Goal: Check status: Check status

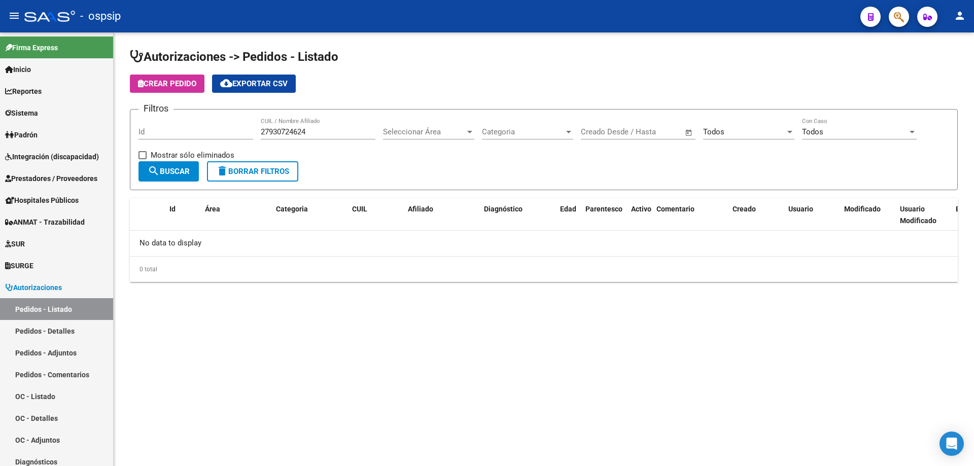
click at [891, 21] on button "button" at bounding box center [899, 17] width 20 height 20
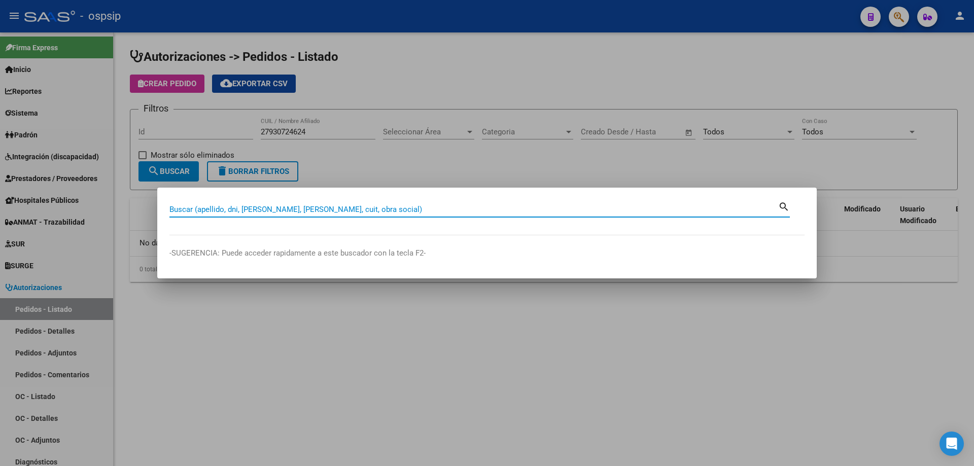
paste input "27166973266"
type input "27166973266"
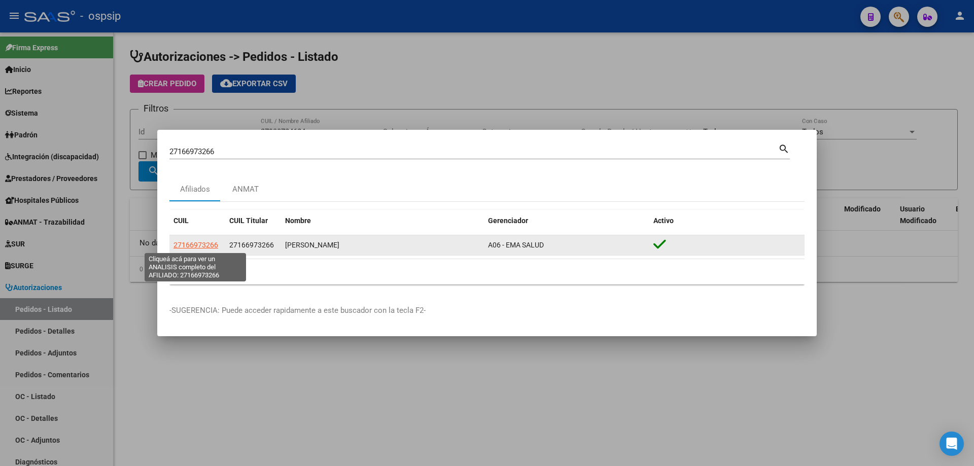
click at [200, 245] on span "27166973266" at bounding box center [196, 245] width 45 height 8
type textarea "27166973266"
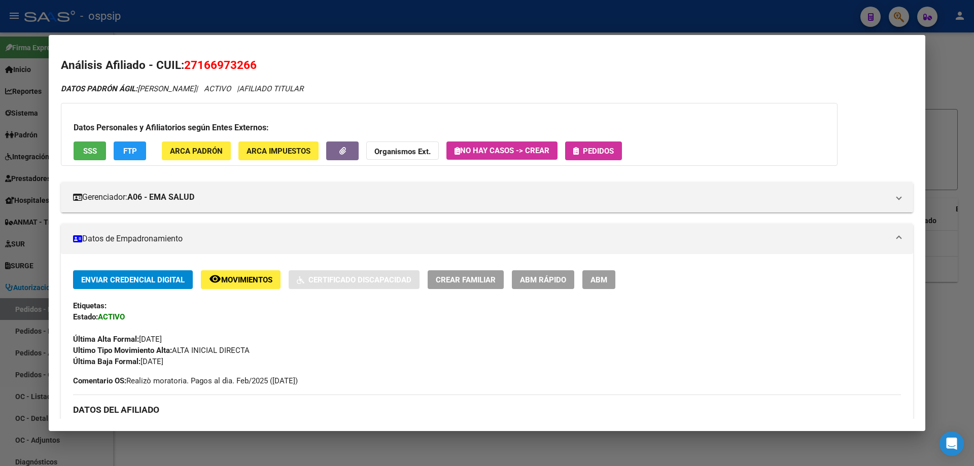
click at [86, 149] on span "SSS" at bounding box center [90, 151] width 14 height 9
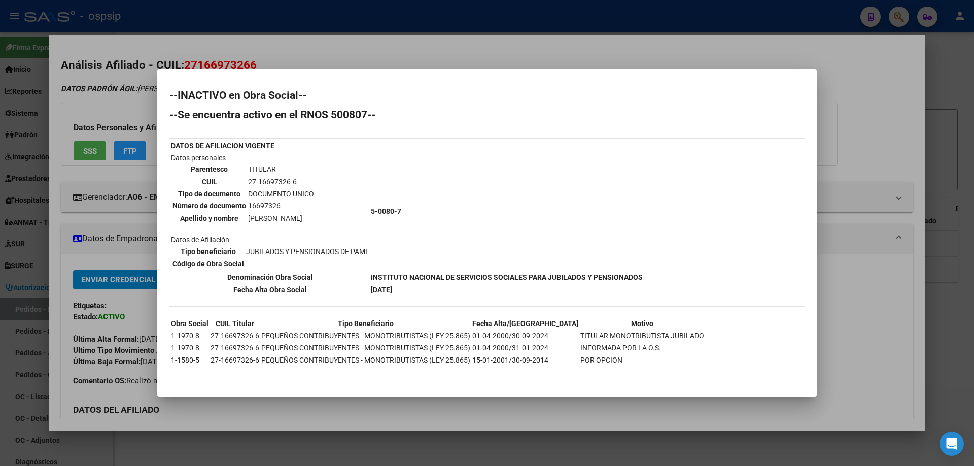
click at [866, 86] on div at bounding box center [487, 233] width 974 height 466
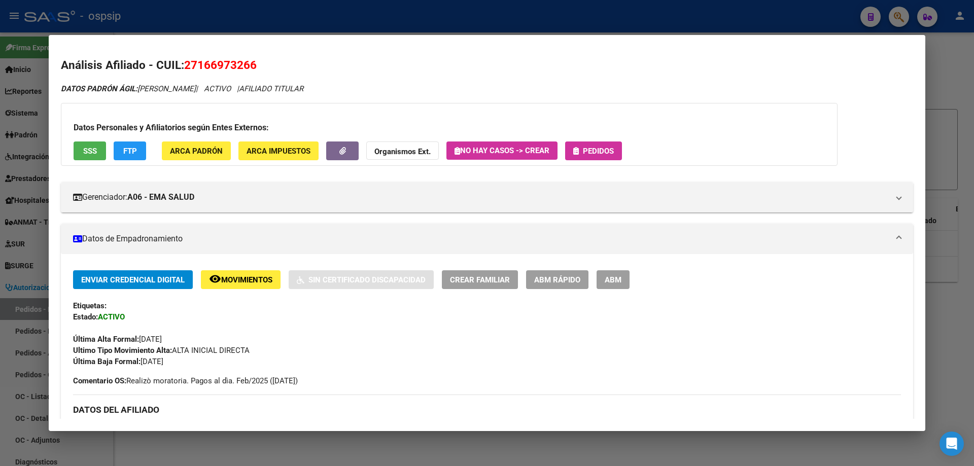
drag, startPoint x: 953, startPoint y: 77, endPoint x: 771, endPoint y: 50, distance: 184.1
click at [950, 78] on div at bounding box center [487, 233] width 974 height 466
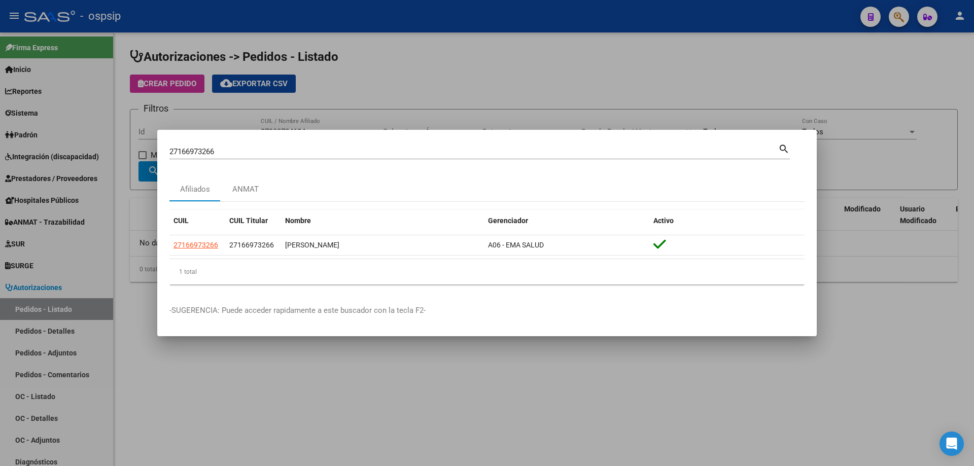
click at [30, 314] on div at bounding box center [487, 233] width 974 height 466
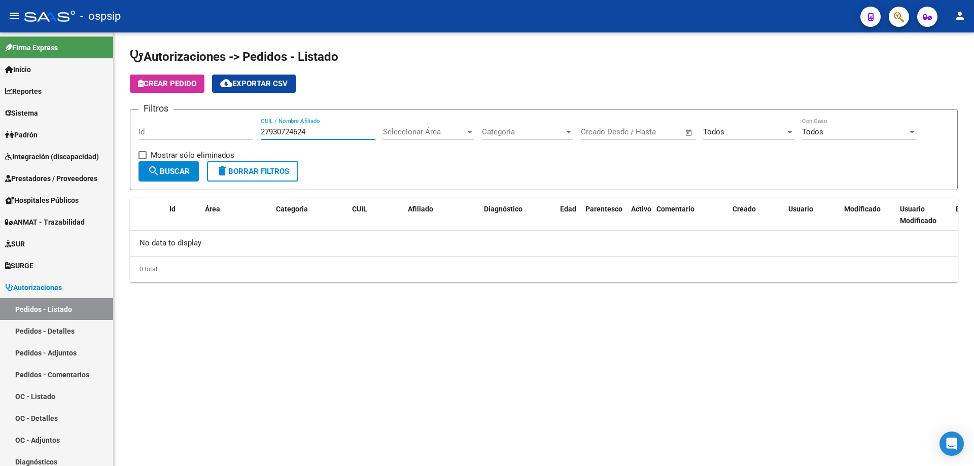
drag, startPoint x: 327, startPoint y: 133, endPoint x: 194, endPoint y: 138, distance: 133.0
click at [203, 136] on div "Filtros Id 27930724624 CUIL / Nombre Afiliado Seleccionar Área Seleccionar Área…" at bounding box center [544, 140] width 811 height 44
paste input "384995522"
type input "27384995522"
click at [185, 171] on span "search Buscar" at bounding box center [169, 171] width 42 height 9
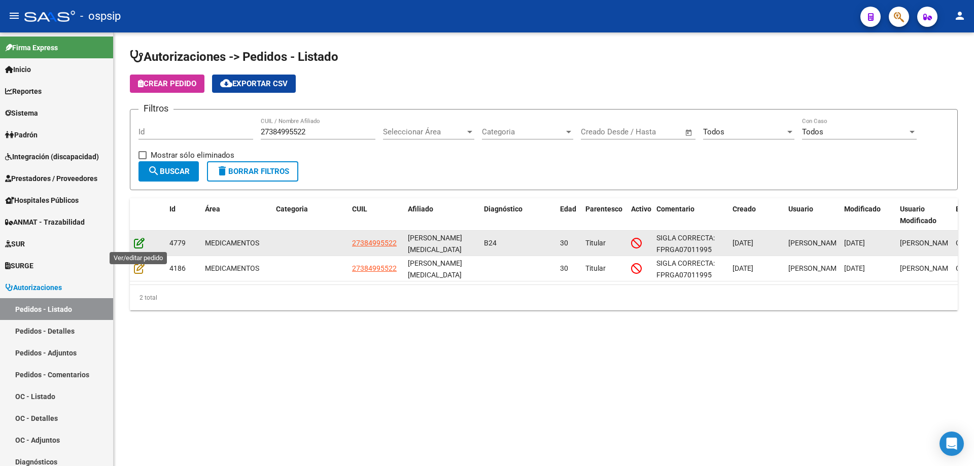
click at [135, 242] on icon at bounding box center [139, 242] width 11 height 11
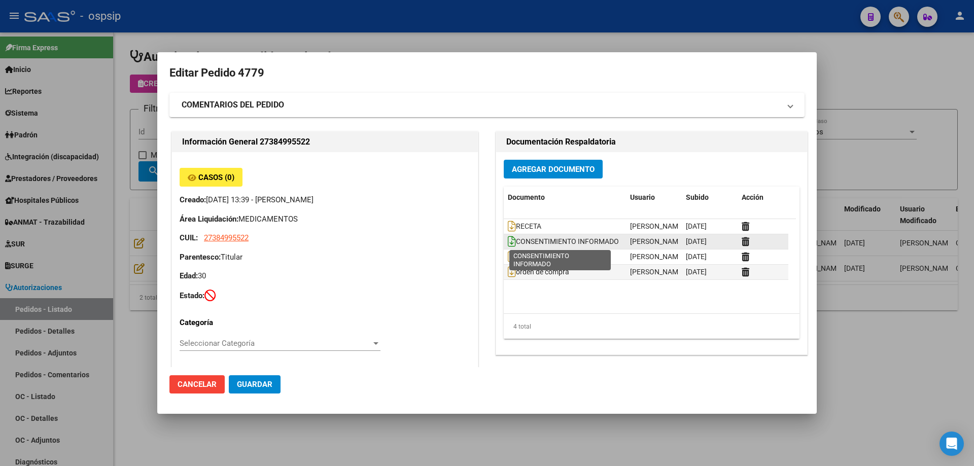
click at [508, 244] on icon at bounding box center [512, 241] width 8 height 11
